Goal: Task Accomplishment & Management: Use online tool/utility

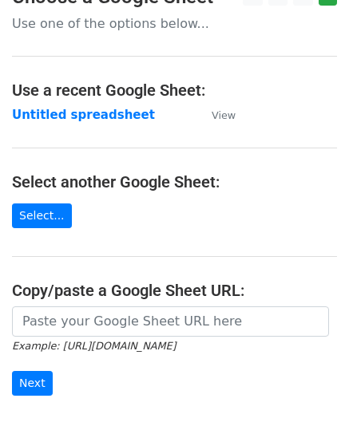
scroll to position [160, 0]
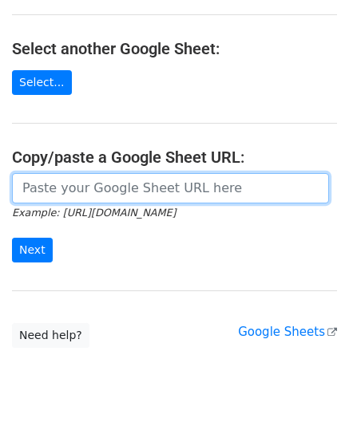
click at [73, 184] on input "url" at bounding box center [170, 188] width 317 height 30
paste input "[URL][DOMAIN_NAME]"
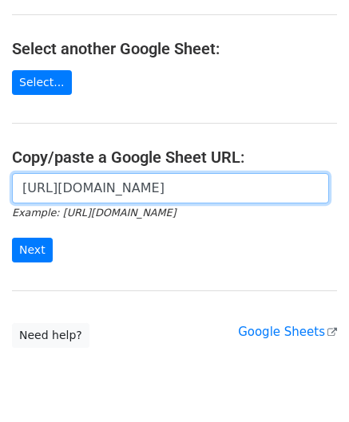
scroll to position [0, 337]
type input "[URL][DOMAIN_NAME]"
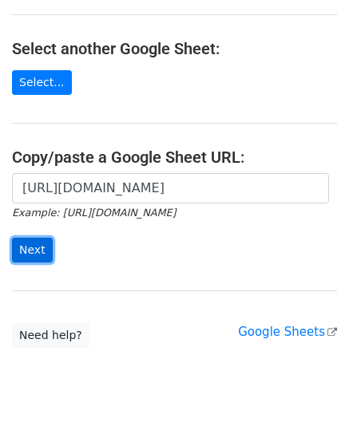
click at [43, 245] on input "Next" at bounding box center [32, 250] width 41 height 25
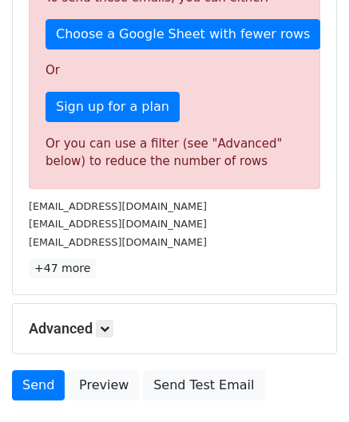
scroll to position [539, 0]
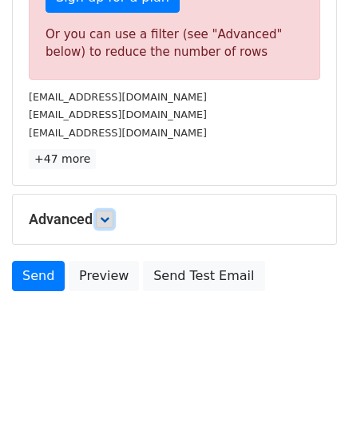
click at [105, 218] on icon at bounding box center [105, 220] width 10 height 10
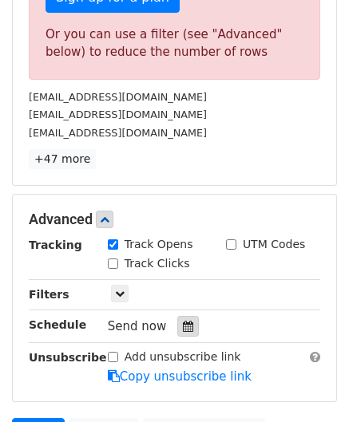
click at [183, 325] on icon at bounding box center [188, 326] width 10 height 11
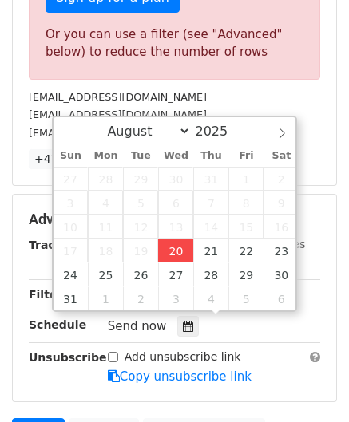
type input "2025-08-20 12:00"
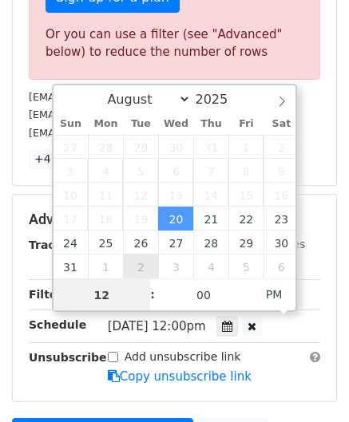
paste input "5"
type input "5"
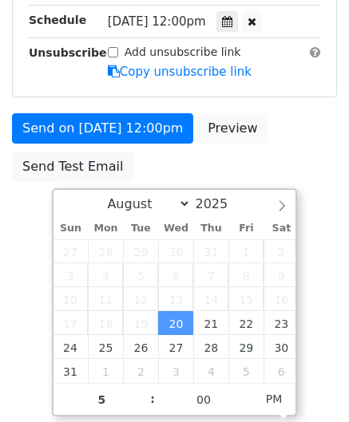
type input "2025-08-20 17:00"
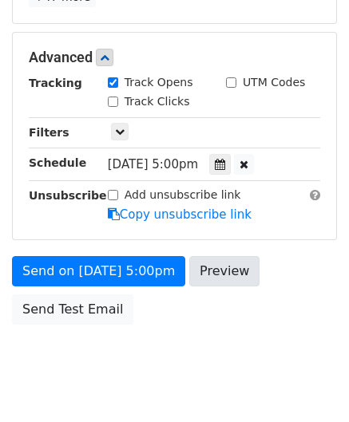
scroll to position [732, 0]
